Goal: Information Seeking & Learning: Learn about a topic

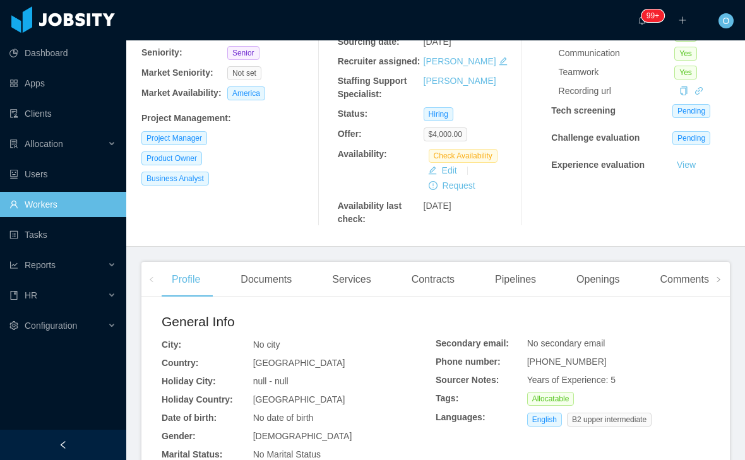
scroll to position [163, 0]
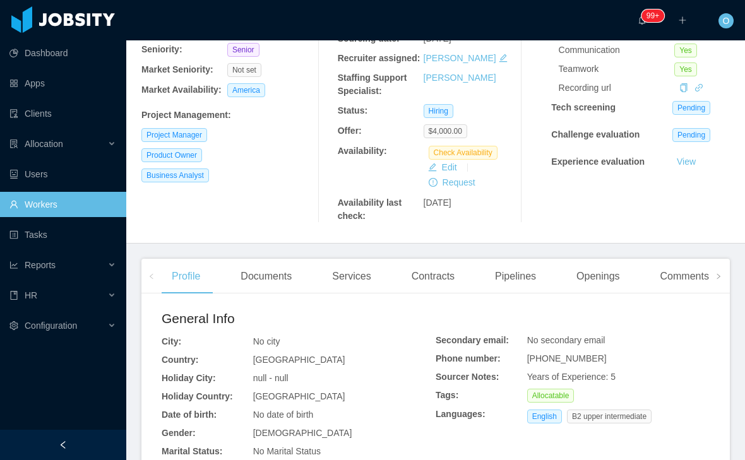
click at [721, 280] on icon "icon: right" at bounding box center [718, 276] width 6 height 6
click at [686, 290] on div "Experience" at bounding box center [651, 276] width 71 height 35
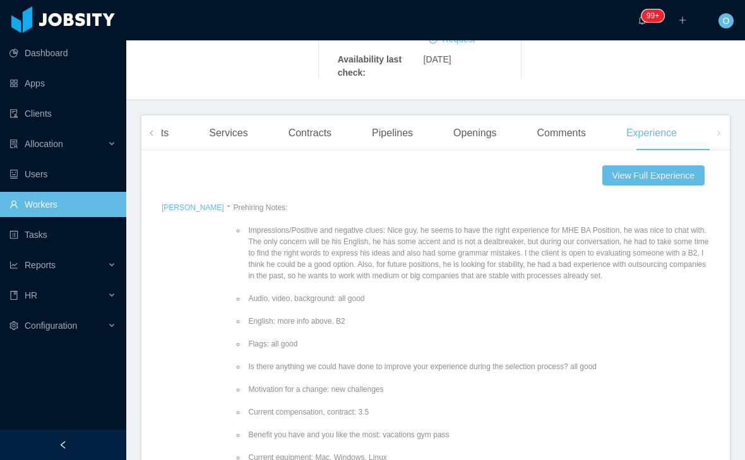
scroll to position [49, 0]
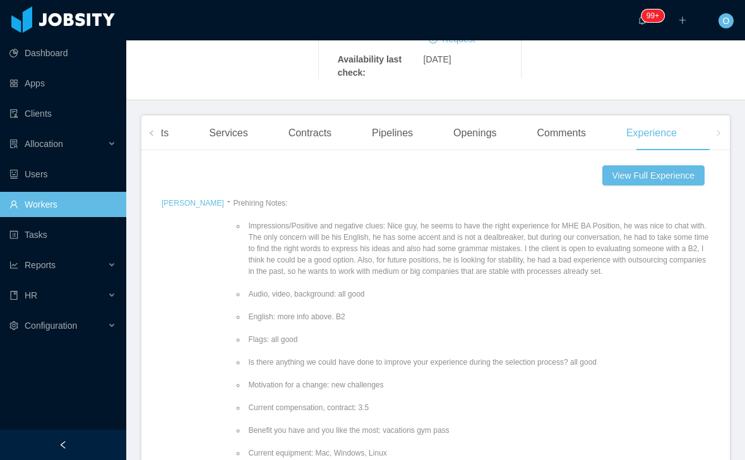
click at [487, 151] on div "Openings" at bounding box center [475, 133] width 64 height 35
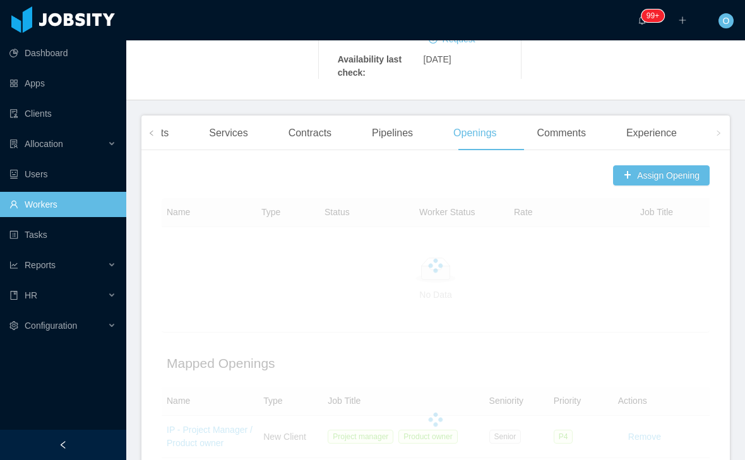
scroll to position [218, 0]
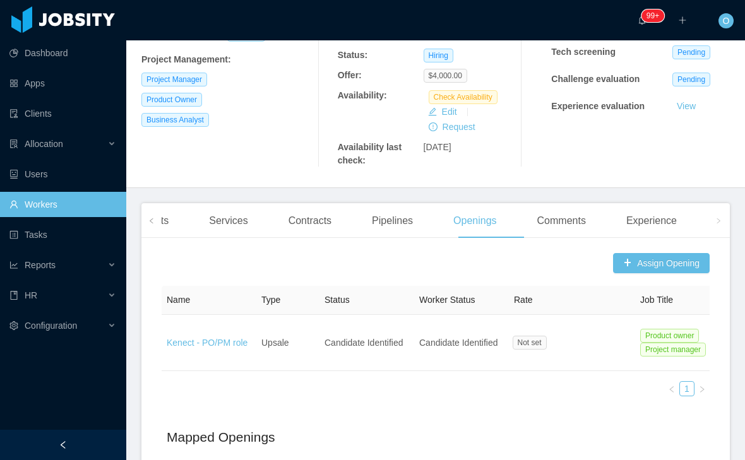
click at [159, 229] on span at bounding box center [151, 220] width 20 height 35
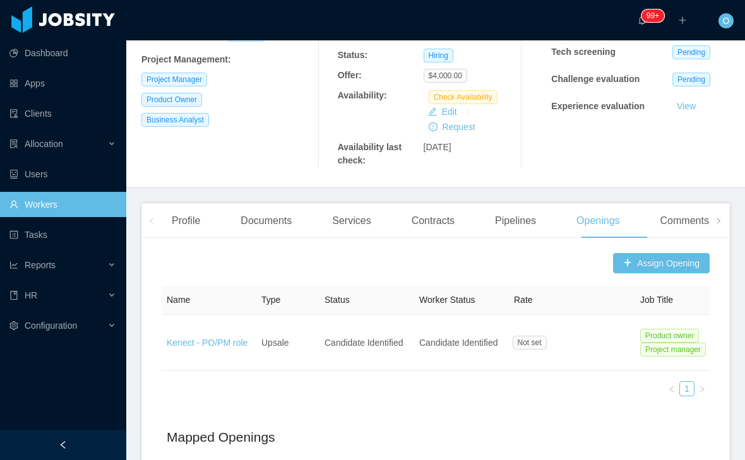
click at [201, 227] on div "Profile" at bounding box center [186, 220] width 49 height 35
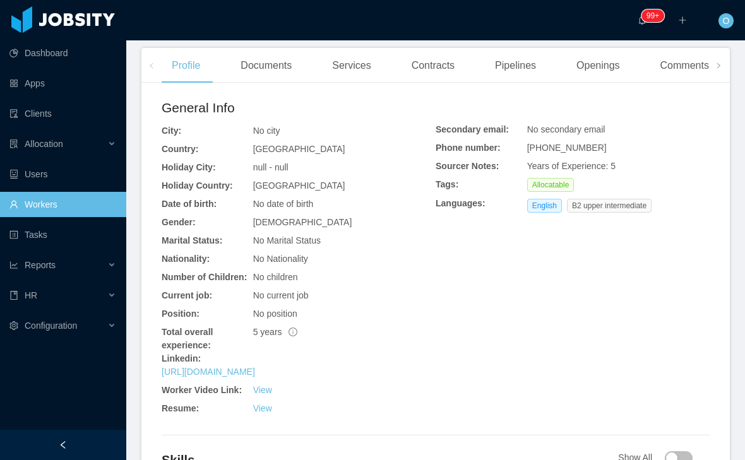
scroll to position [395, 0]
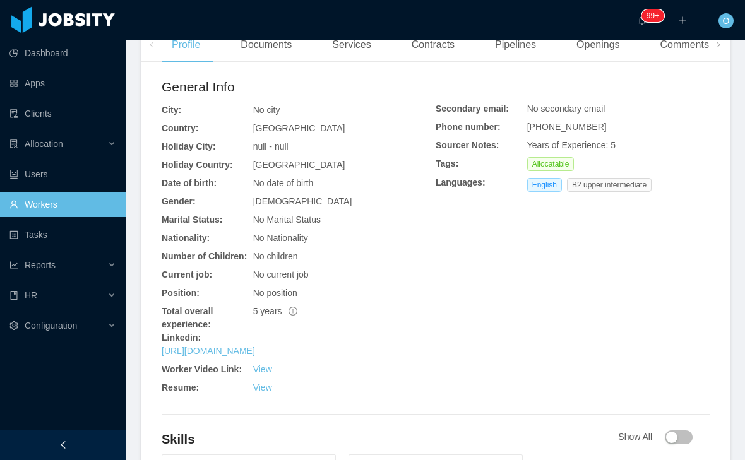
click at [255, 356] on link "[URL][DOMAIN_NAME]" at bounding box center [208, 351] width 93 height 10
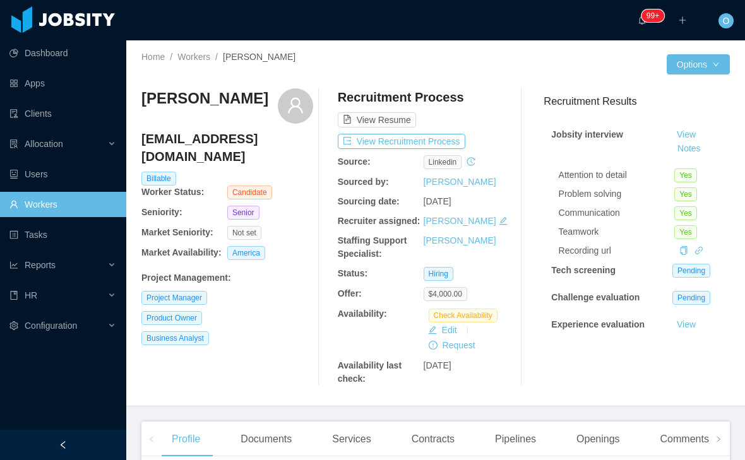
scroll to position [0, 0]
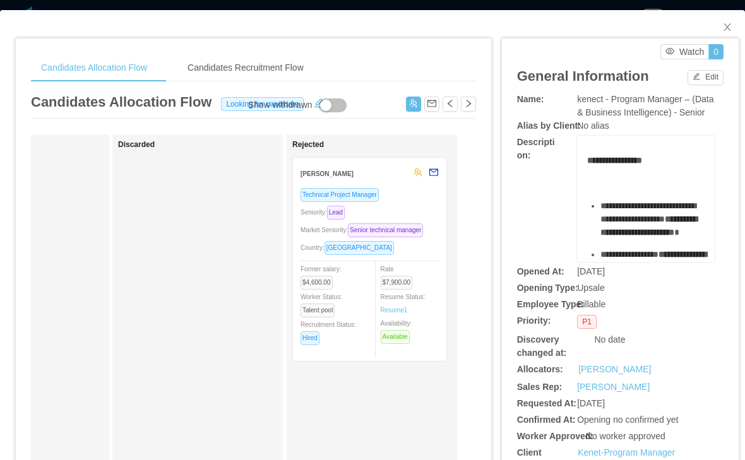
scroll to position [0, 796]
